Goal: Contribute content

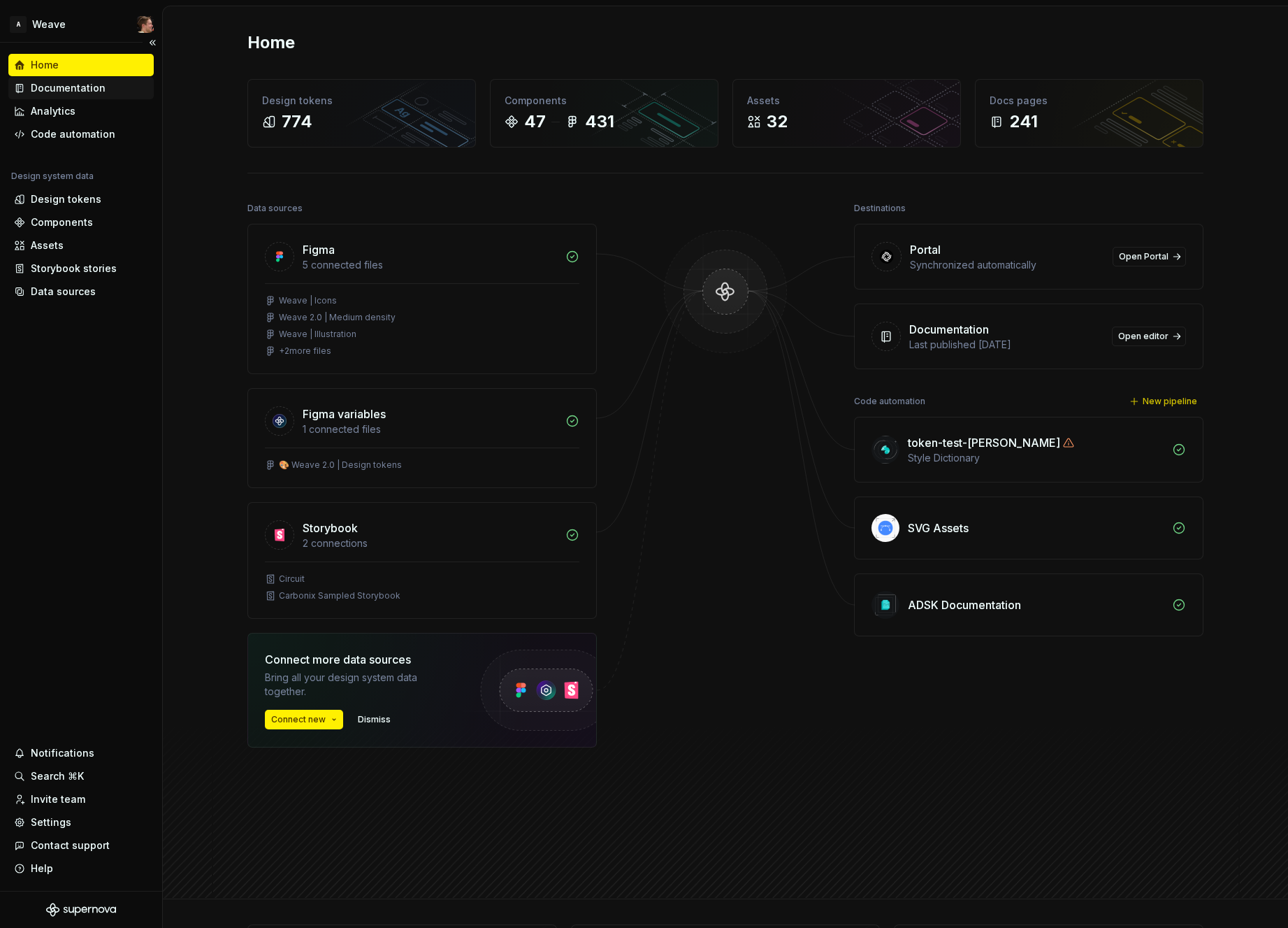
click at [73, 91] on div "Documentation" at bounding box center [68, 88] width 75 height 14
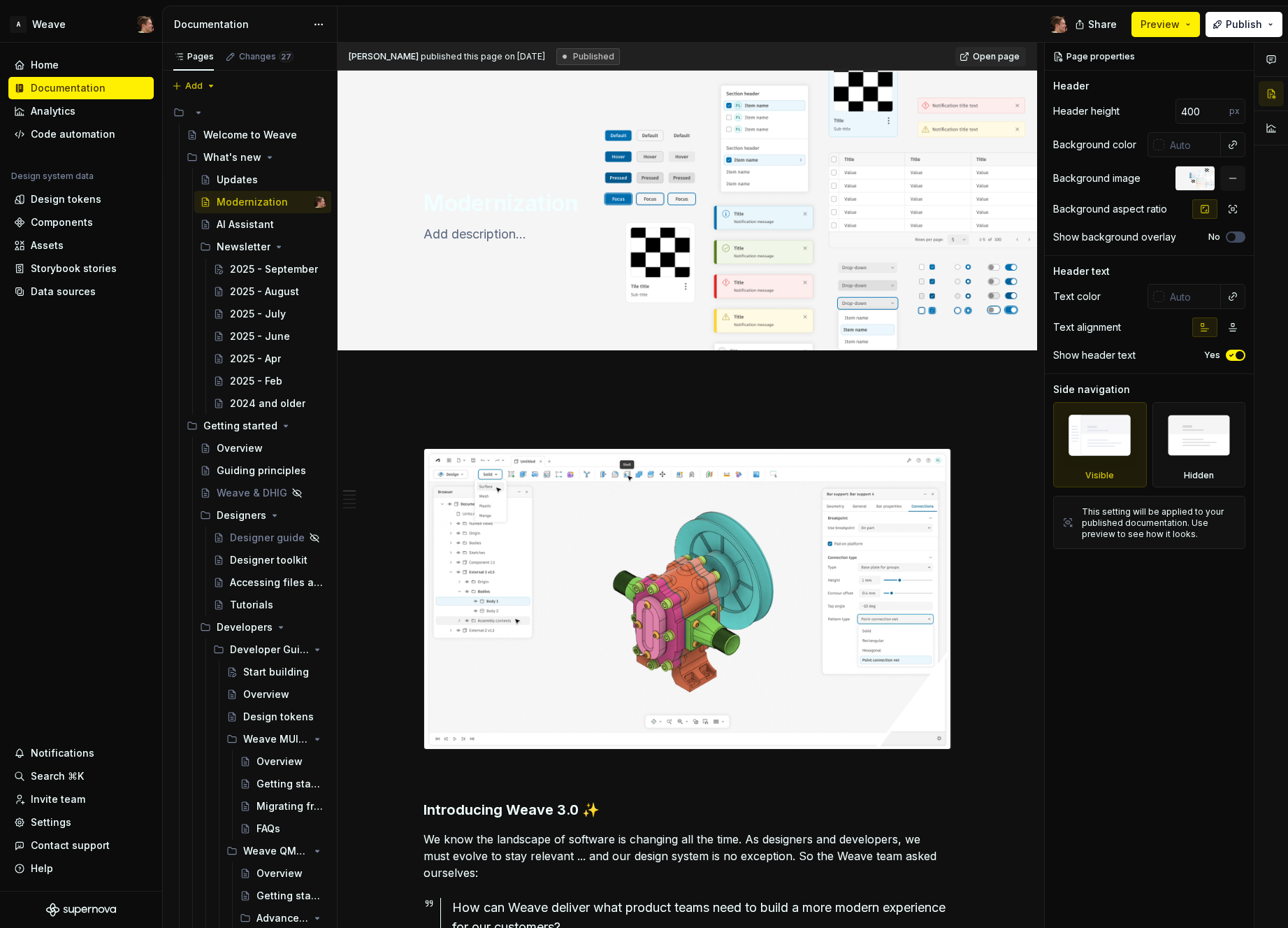
type textarea "*"
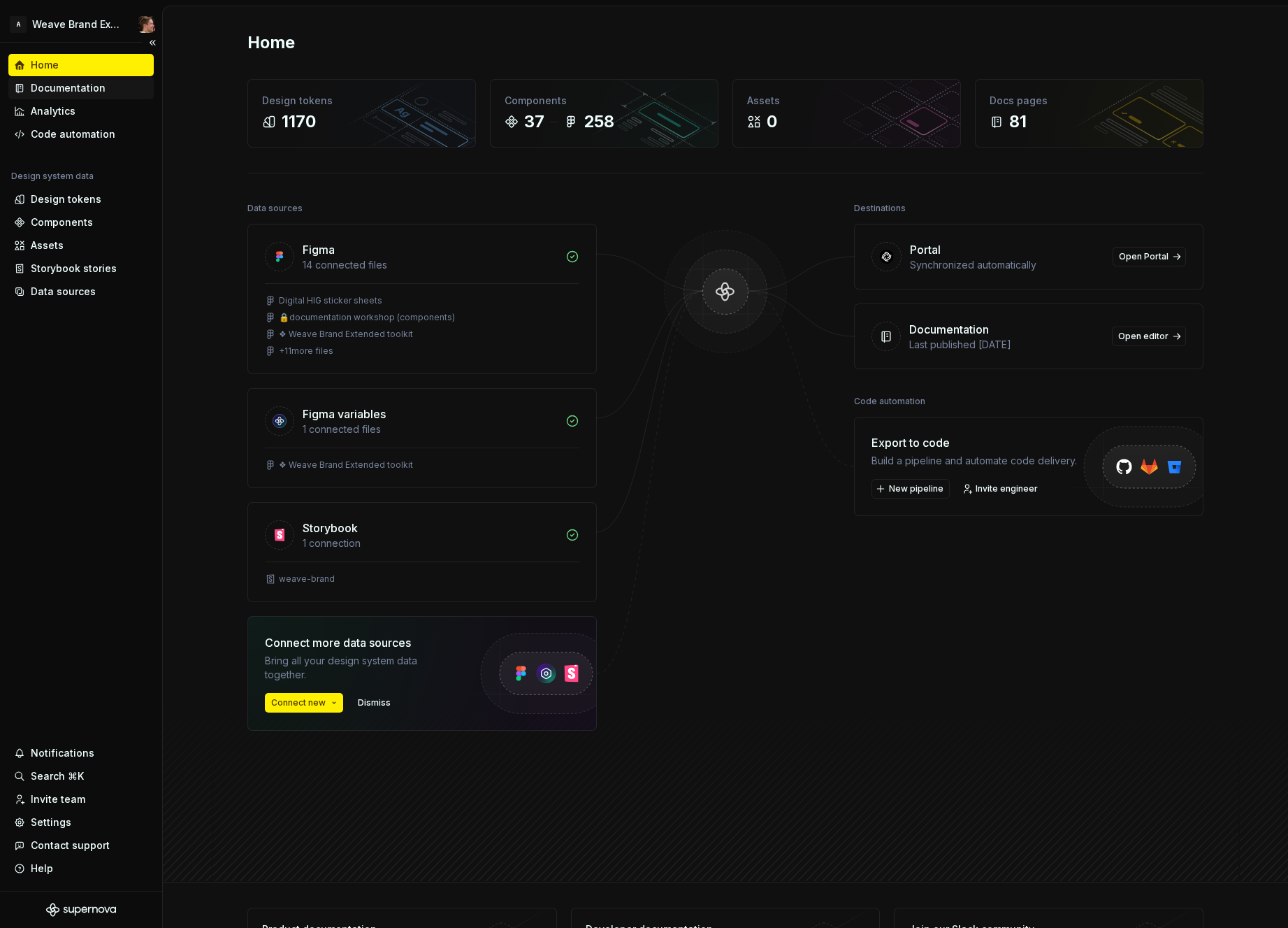
click at [79, 86] on div "Documentation" at bounding box center [68, 88] width 75 height 14
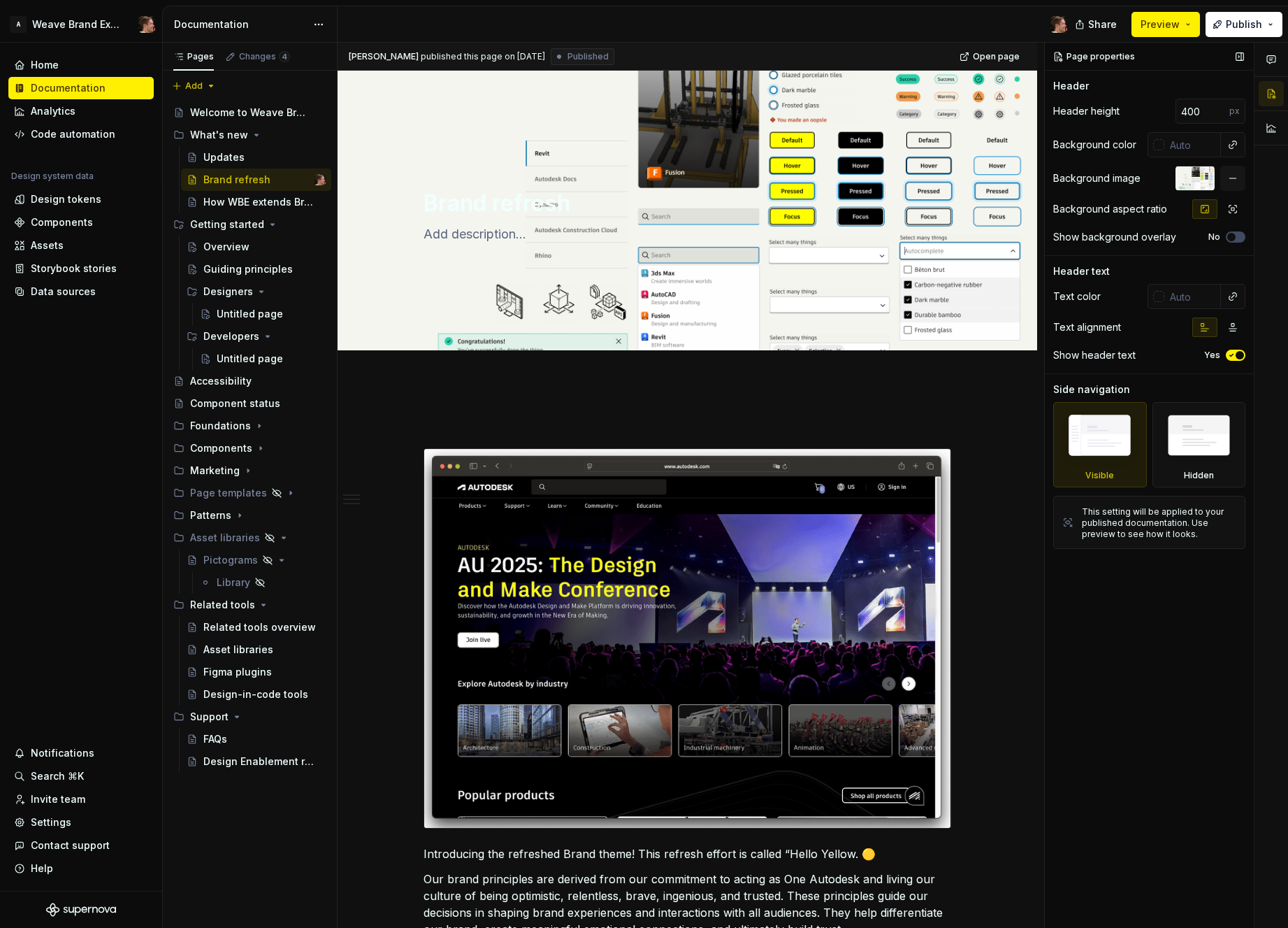
drag, startPoint x: 1150, startPoint y: 683, endPoint x: 1061, endPoint y: 339, distance: 355.3
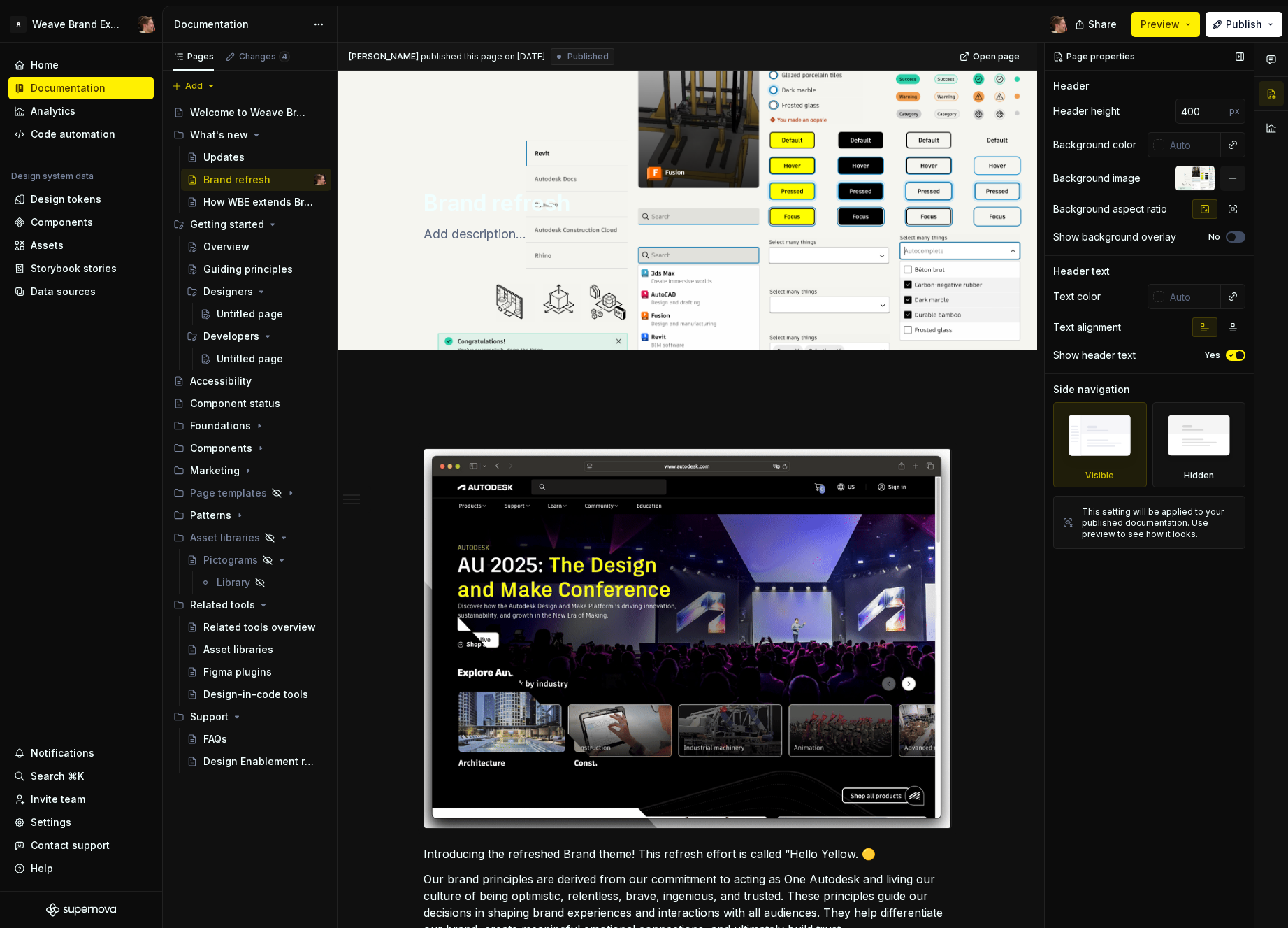
click at [1150, 681] on div "Page properties Header Header height 400 px Background color Background image B…" at bounding box center [1149, 485] width 209 height 886
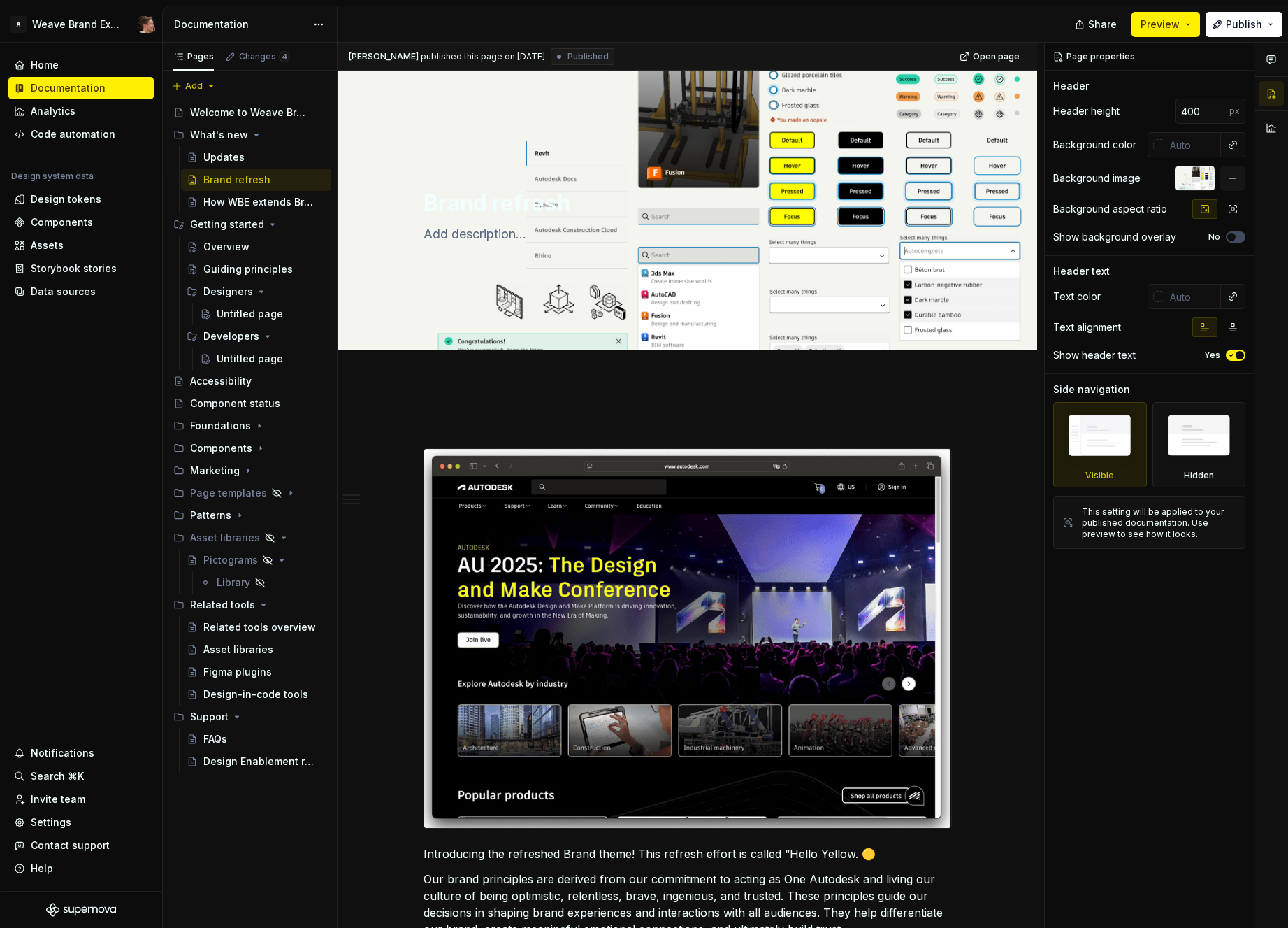
type textarea "*"
